Goal: Find specific page/section

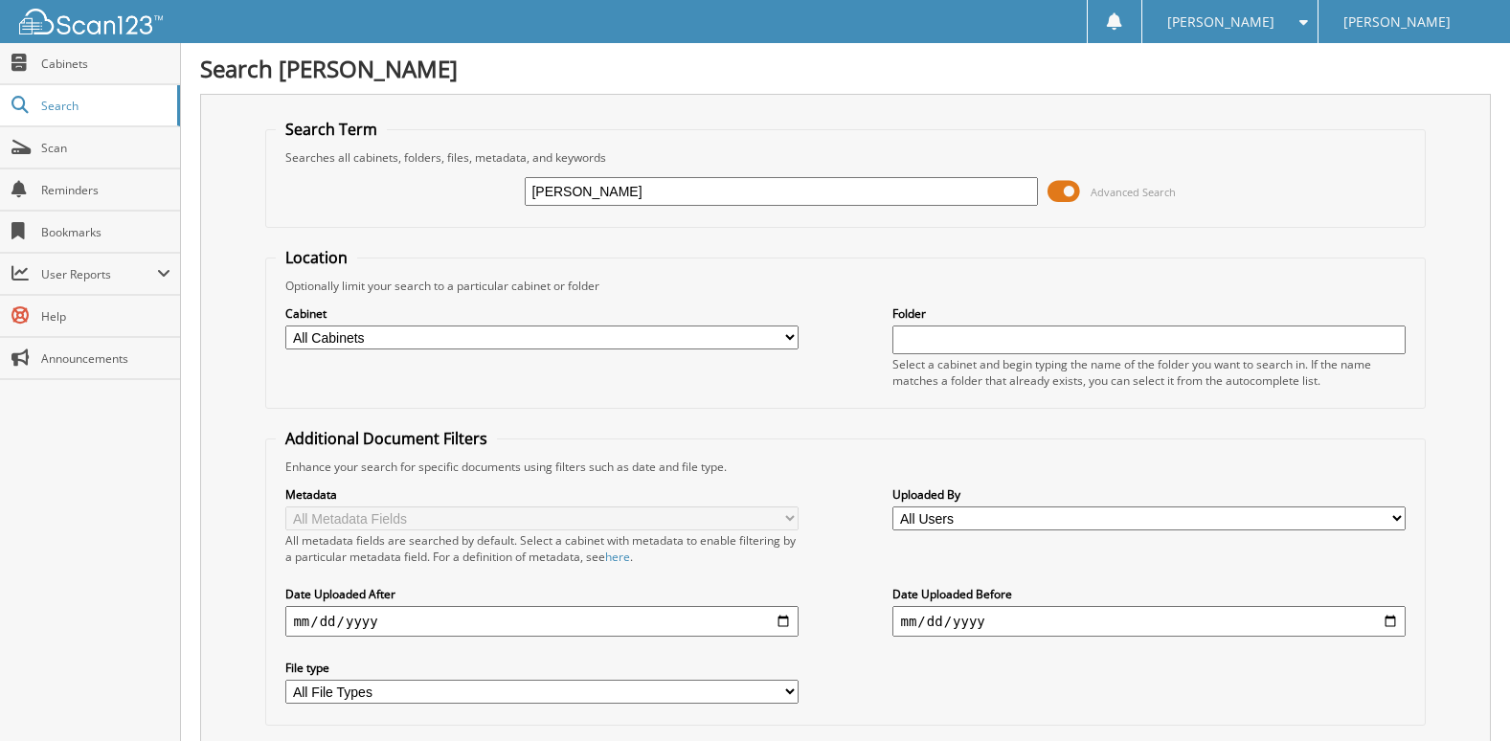
type input "[PERSON_NAME]"
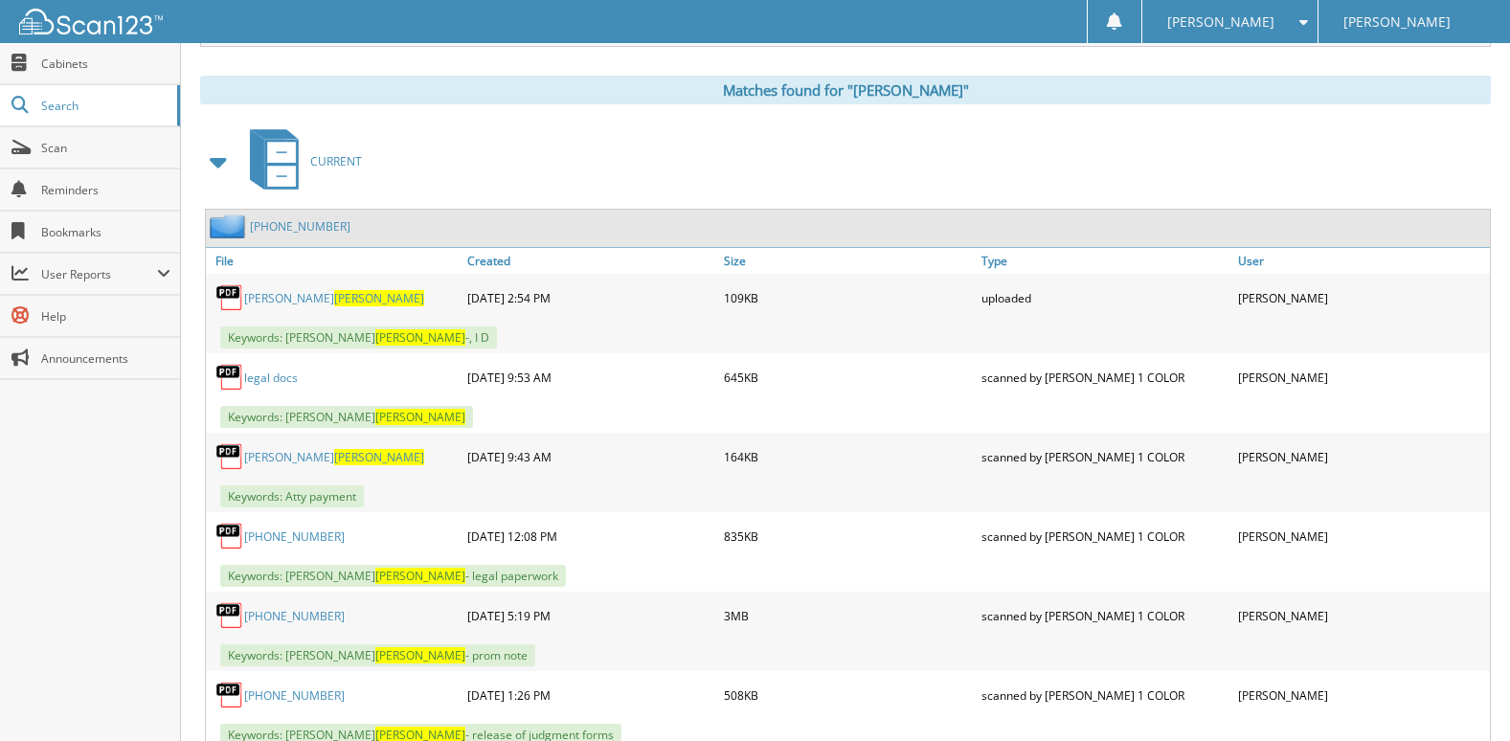
scroll to position [766, 0]
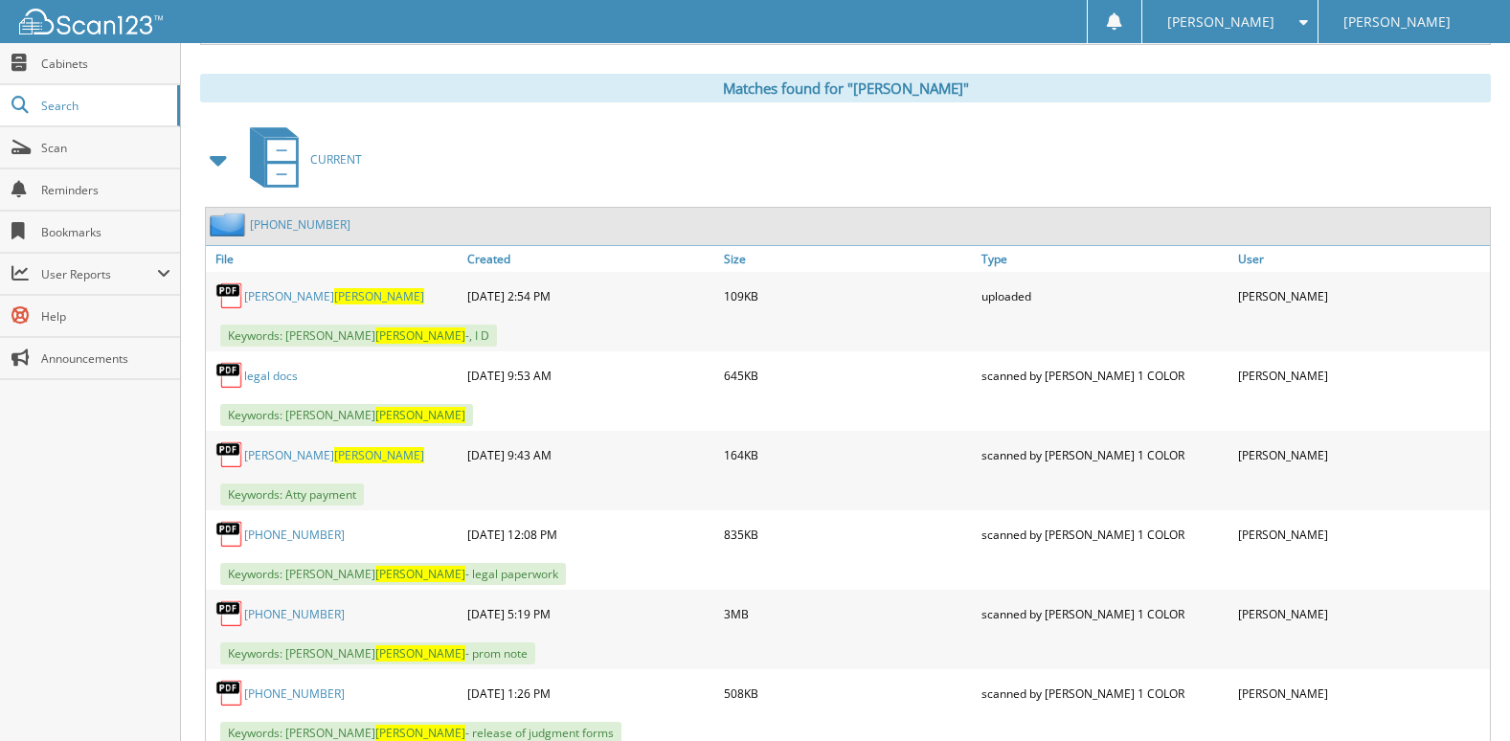
click at [334, 295] on span "Lanoux" at bounding box center [379, 296] width 90 height 16
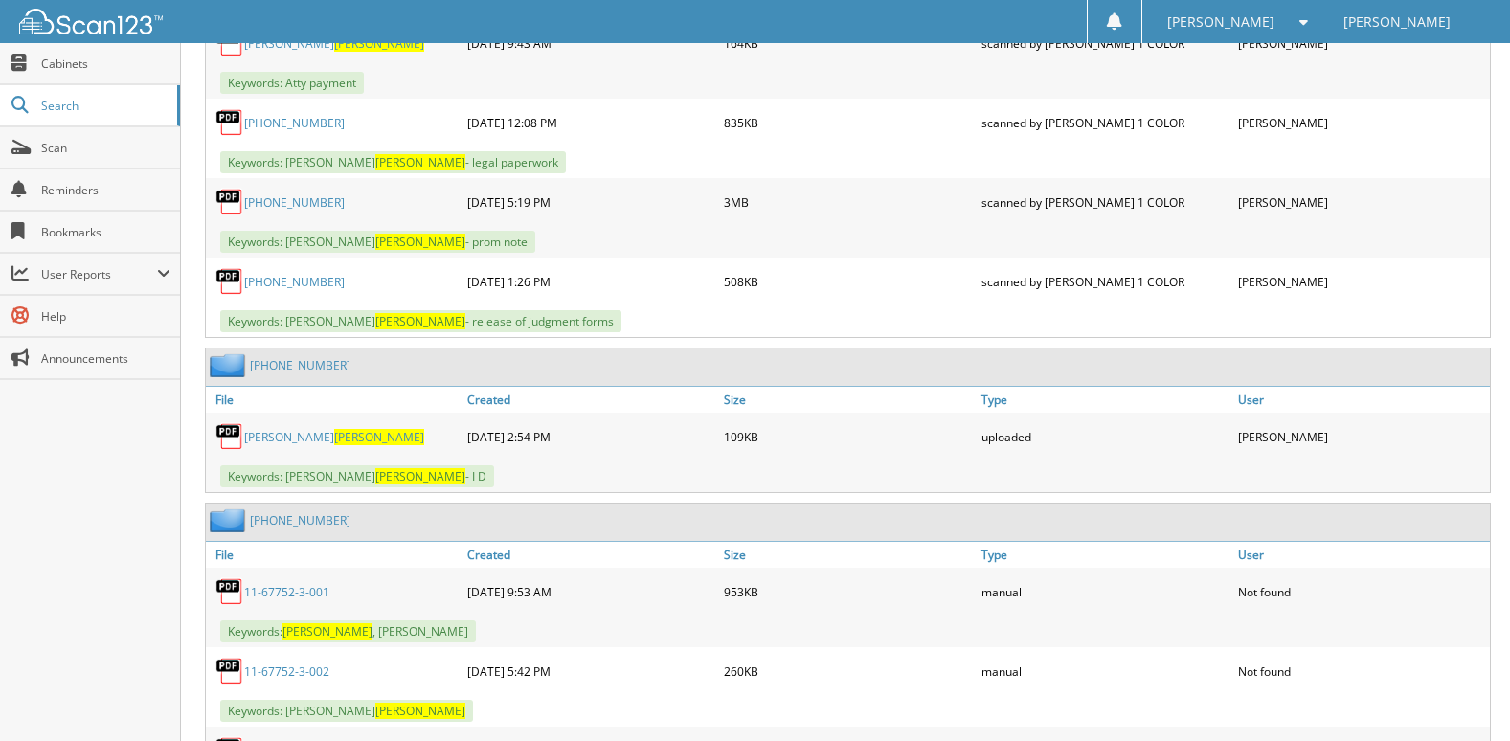
scroll to position [1245, 0]
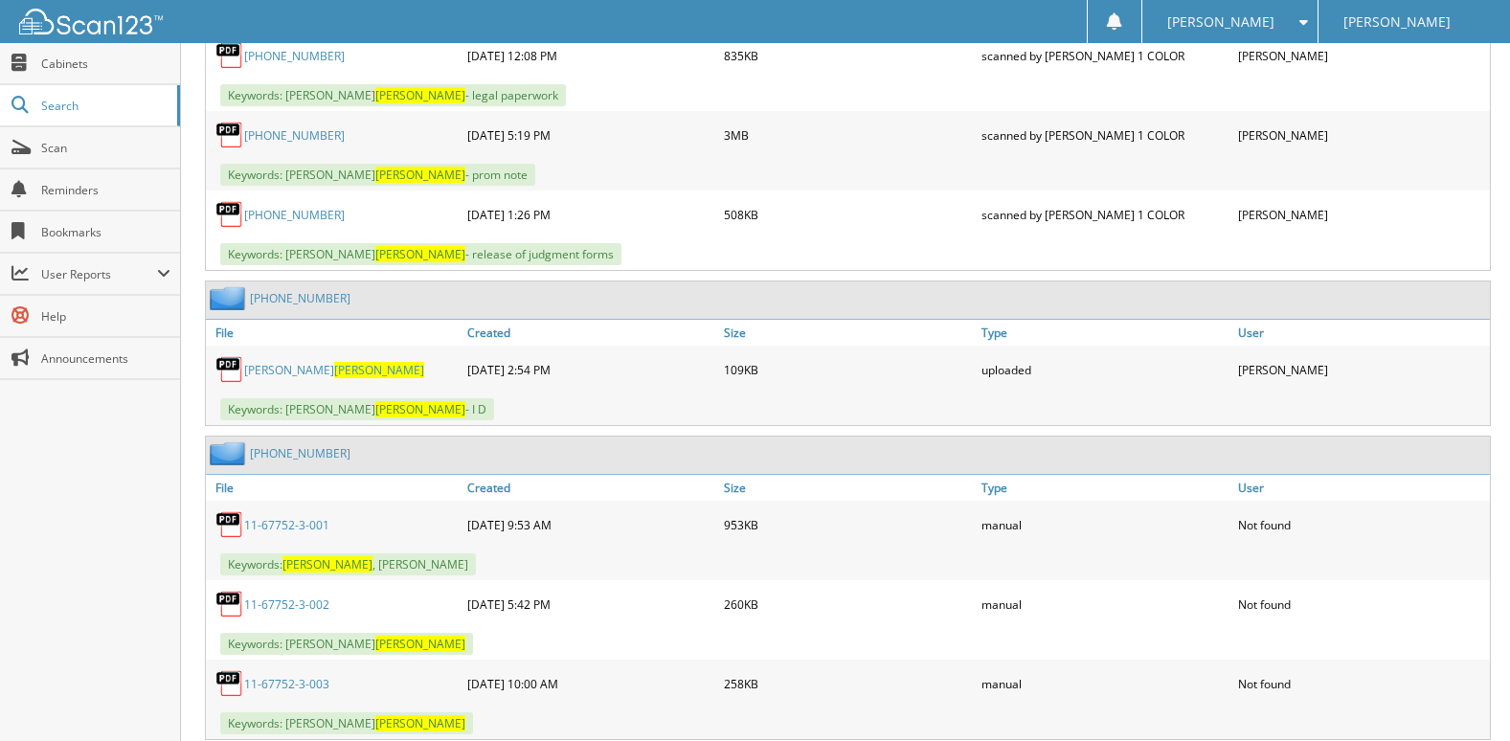
click at [334, 368] on span "Lanoux" at bounding box center [379, 370] width 90 height 16
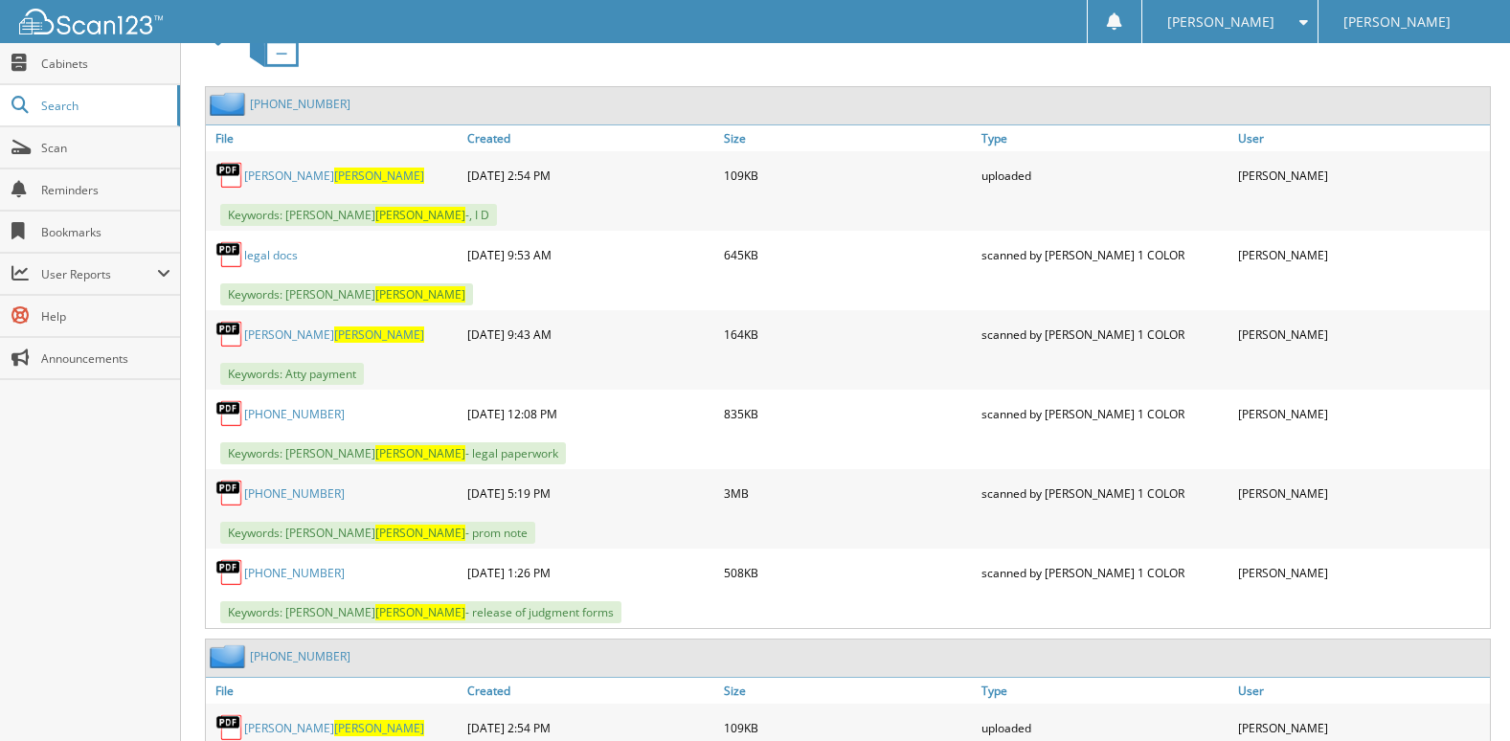
scroll to position [670, 0]
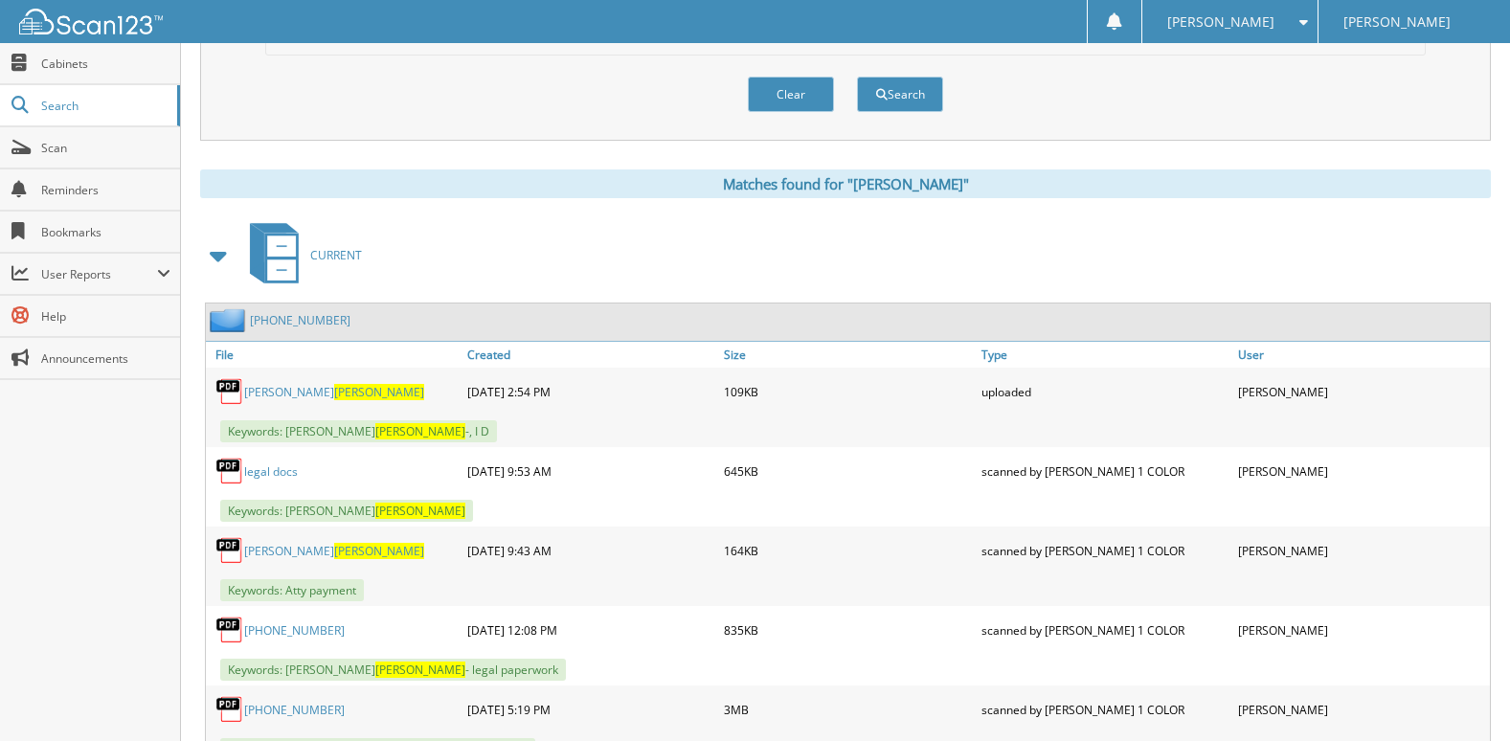
click at [1302, 22] on span at bounding box center [1299, 21] width 18 height 13
click at [1289, 78] on link "Logout" at bounding box center [1229, 94] width 175 height 34
